Goal: Task Accomplishment & Management: Manage account settings

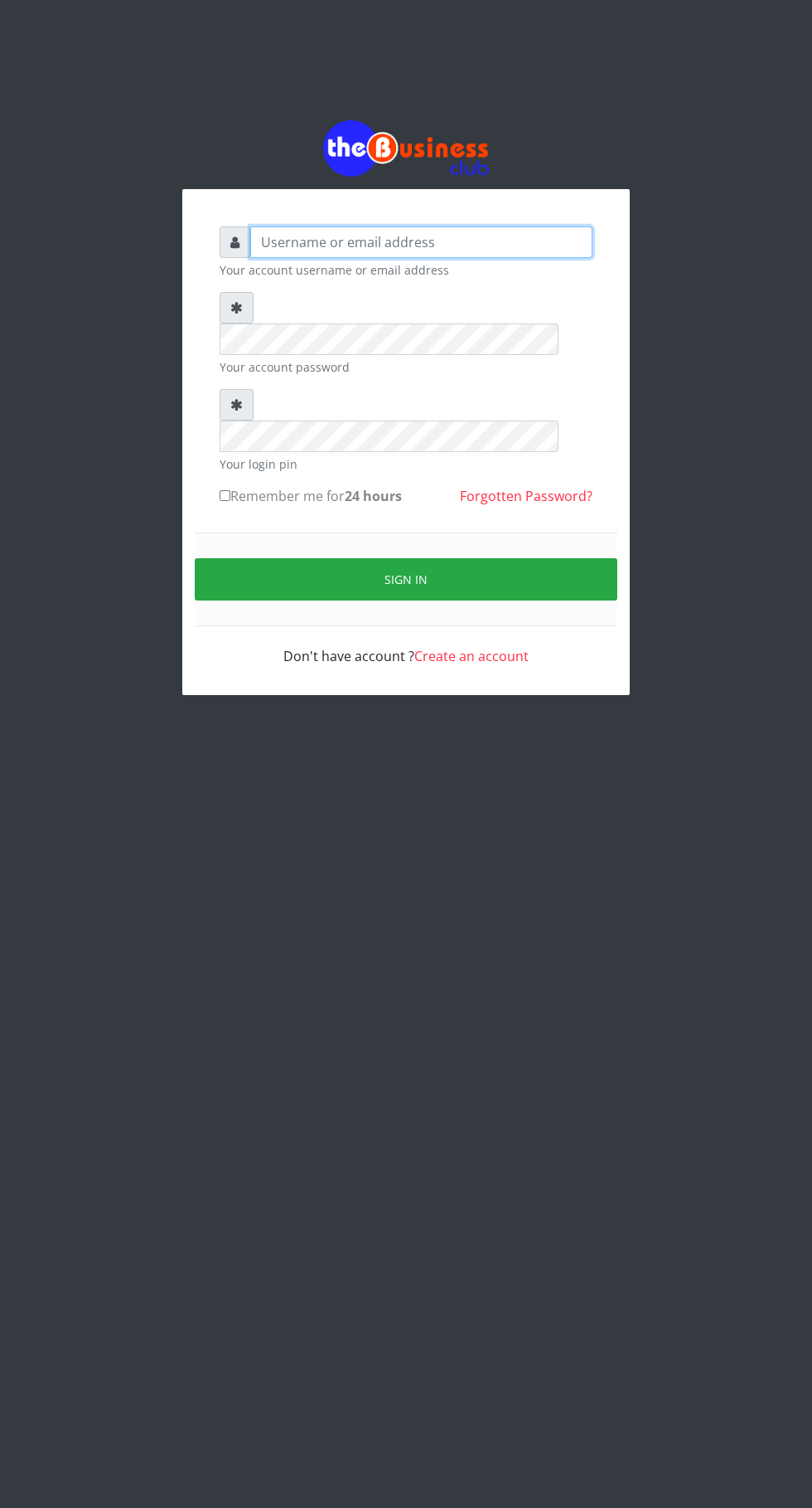
click at [400, 252] on input "text" at bounding box center [421, 243] width 343 height 32
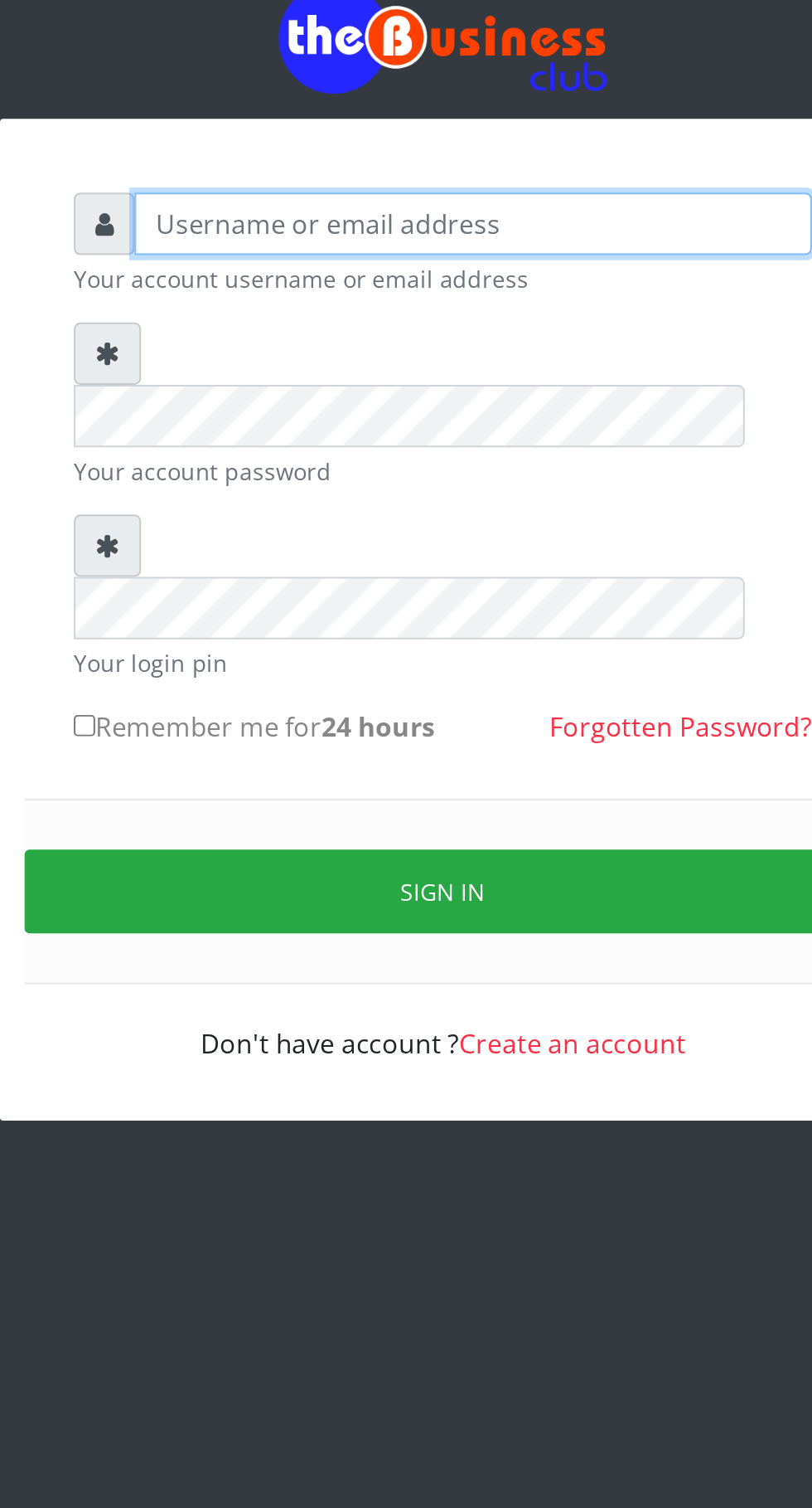
click at [348, 251] on input "text" at bounding box center [421, 243] width 343 height 32
type input "Ugochukwusteve"
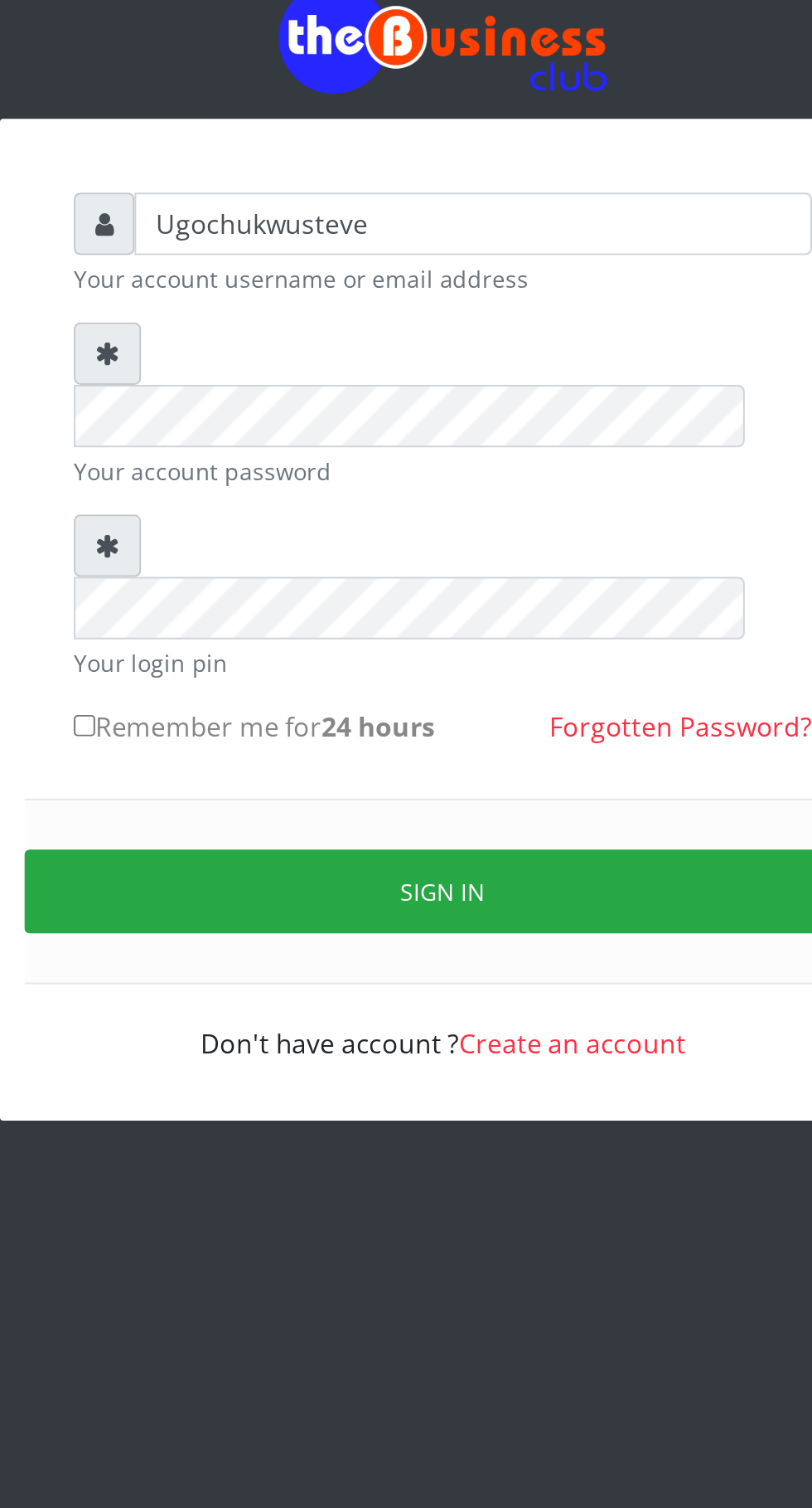
click at [412, 558] on button "Sign in" at bounding box center [406, 579] width 422 height 43
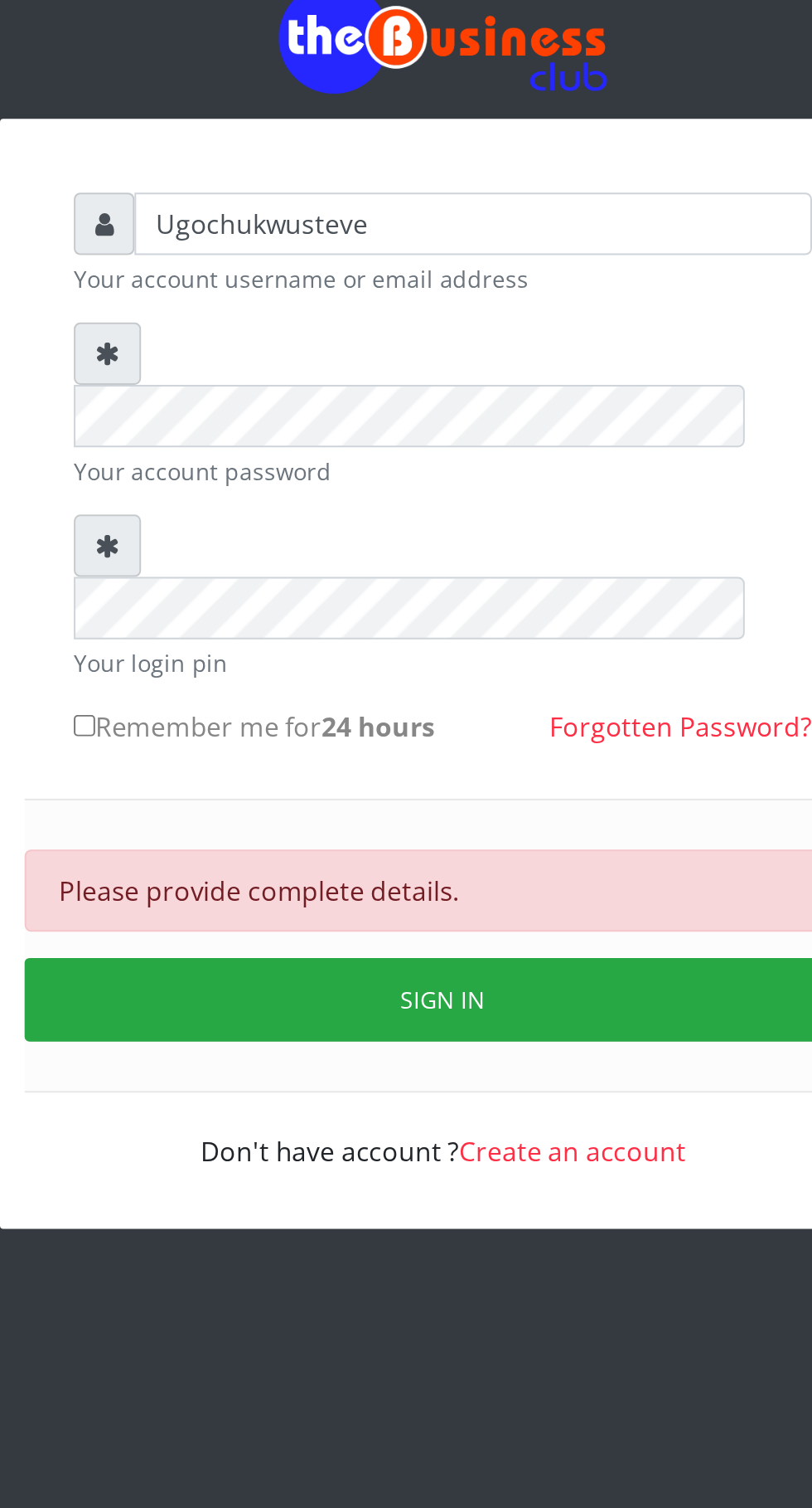
click at [519, 487] on link "Forgotten Password?" at bounding box center [526, 496] width 132 height 18
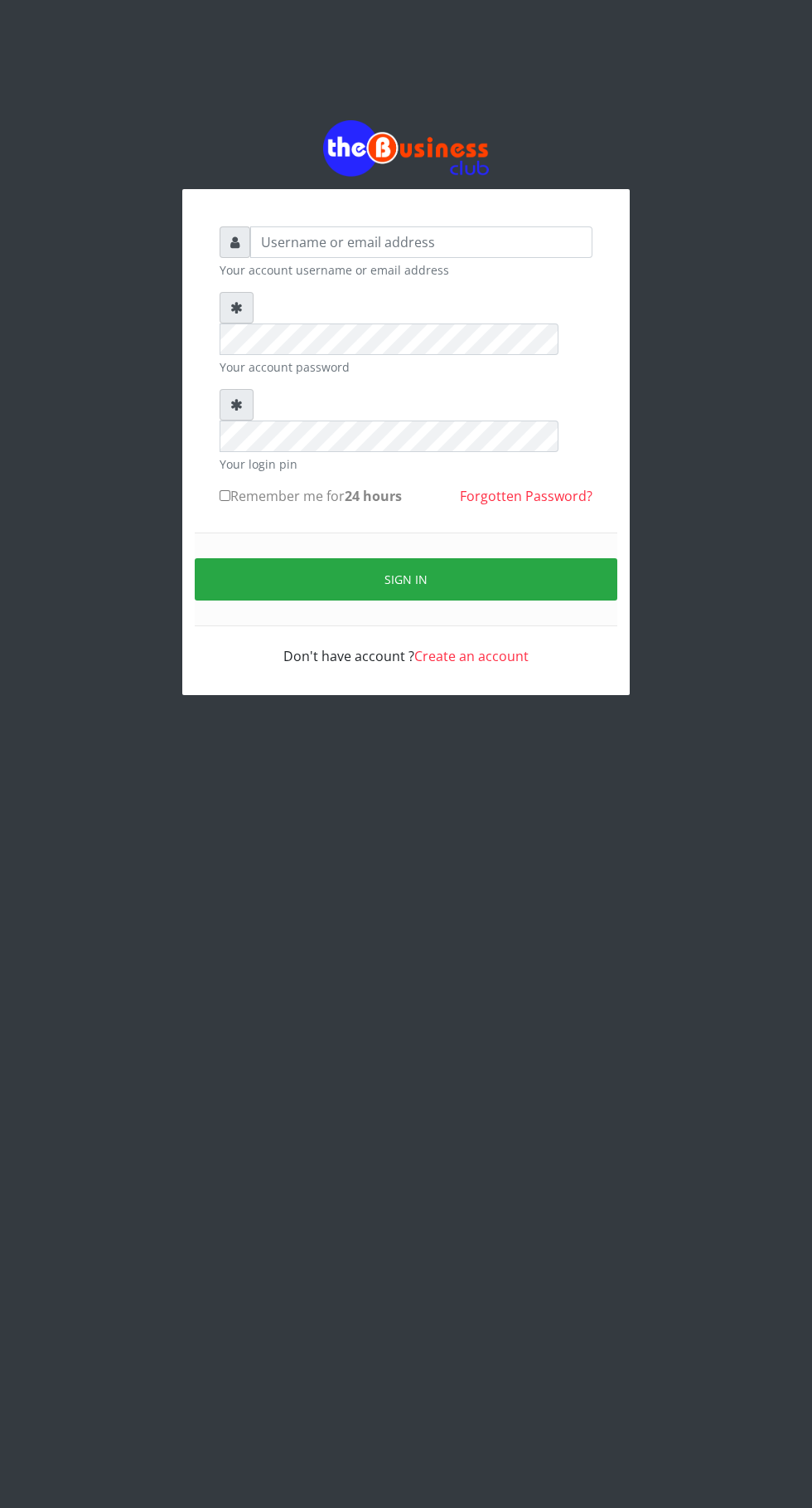
click at [457, 558] on button "Sign in" at bounding box center [406, 579] width 422 height 43
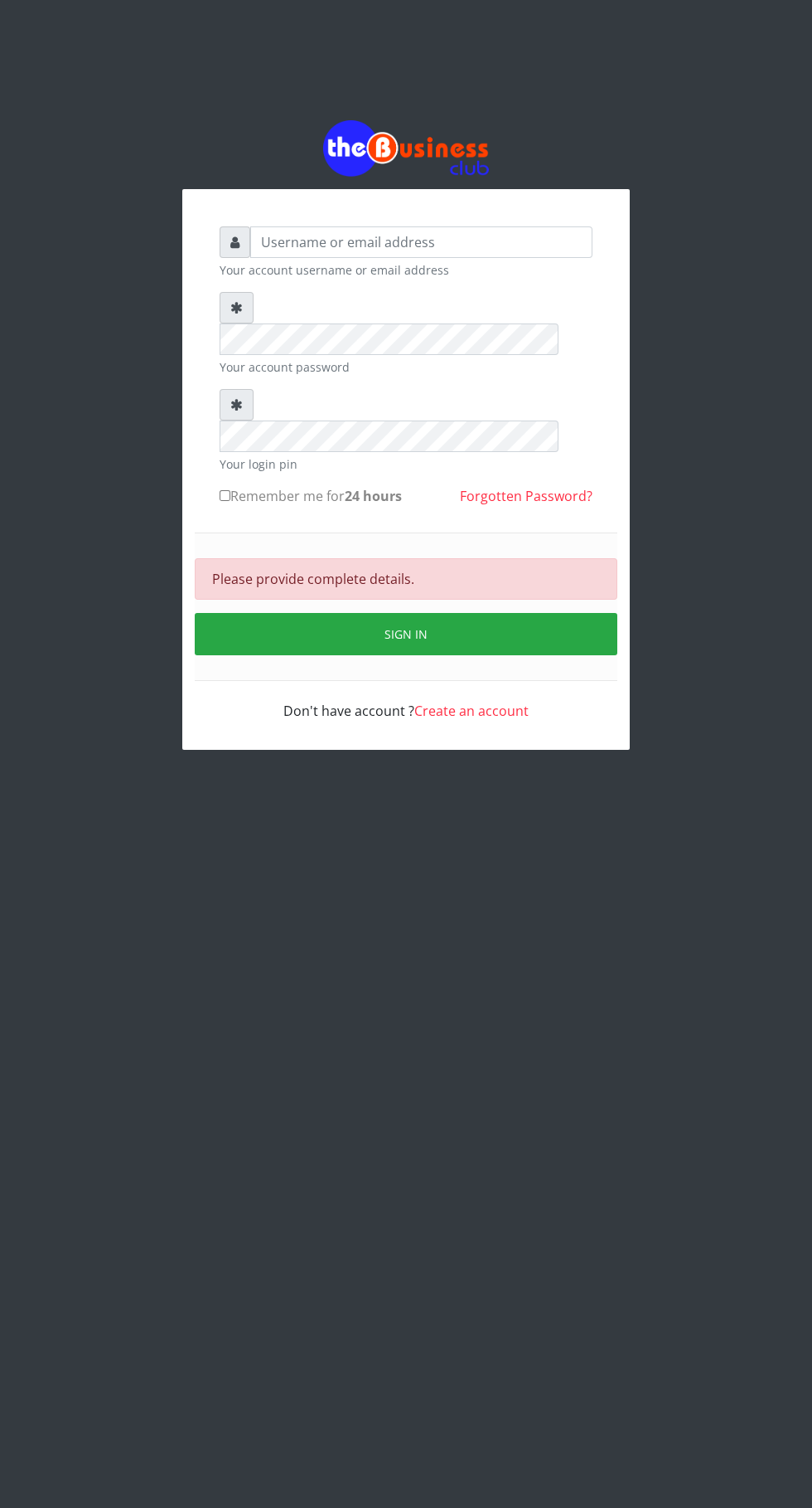
click at [479, 612] on button "Sign in" at bounding box center [406, 633] width 422 height 43
click at [420, 156] on img at bounding box center [406, 148] width 166 height 56
